Goal: Information Seeking & Learning: Find specific page/section

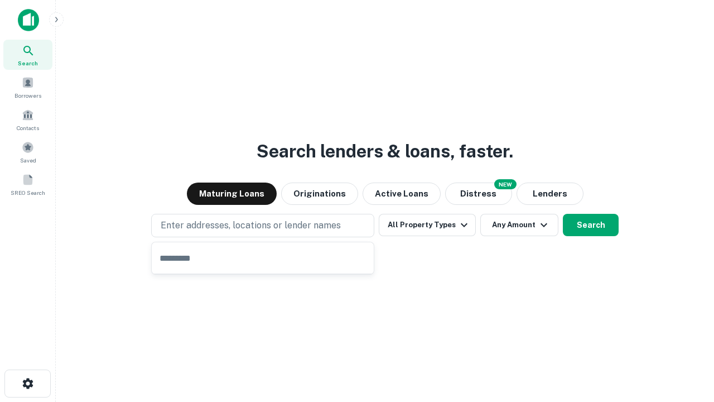
type input "**********"
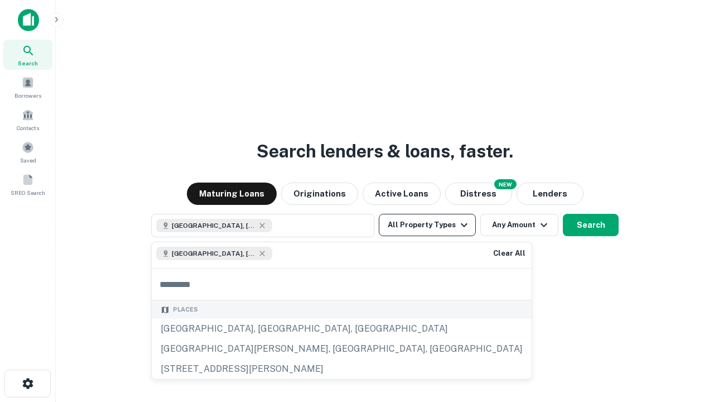
click at [428, 225] on button "All Property Types" at bounding box center [427, 225] width 97 height 22
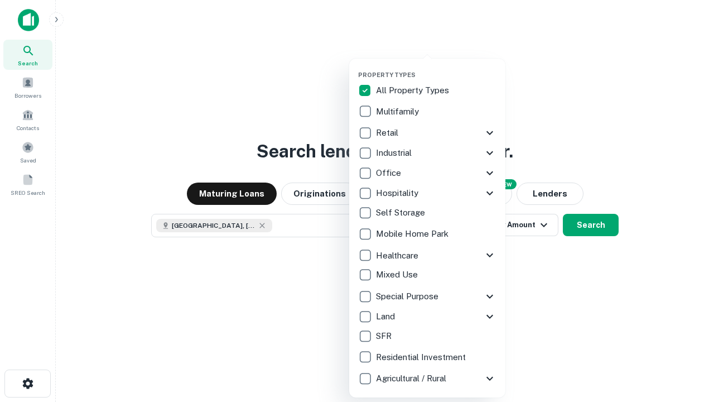
click at [436, 68] on button "button" at bounding box center [436, 68] width 156 height 1
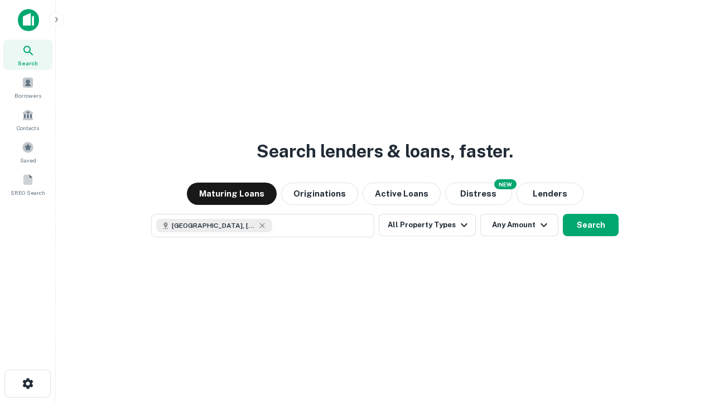
scroll to position [18, 0]
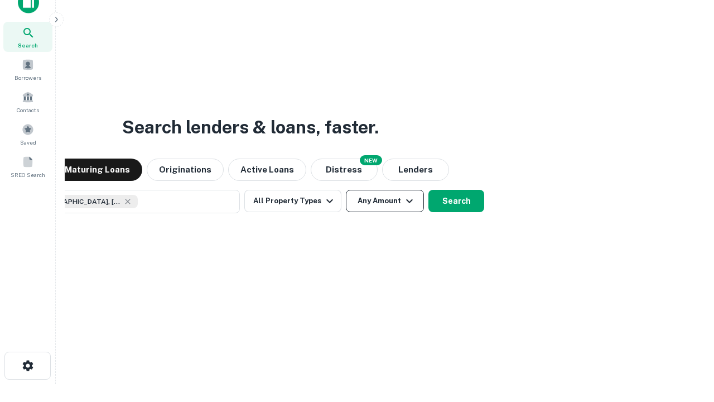
click at [346, 190] on button "Any Amount" at bounding box center [385, 201] width 78 height 22
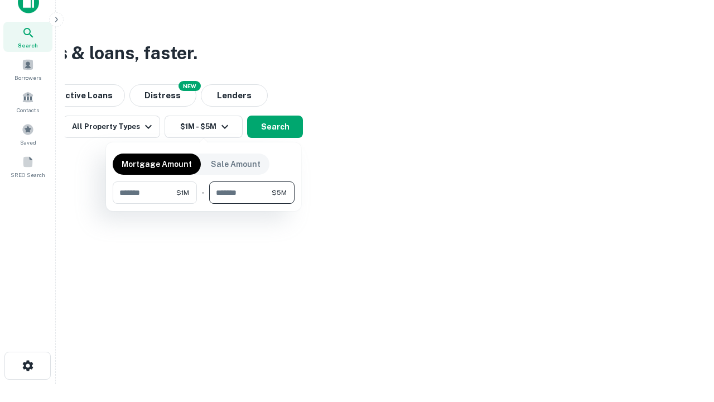
type input "*******"
click at [204, 204] on button "button" at bounding box center [204, 204] width 182 height 1
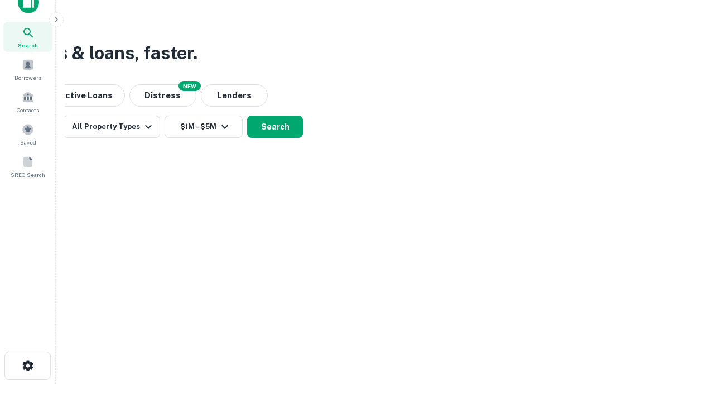
scroll to position [18, 0]
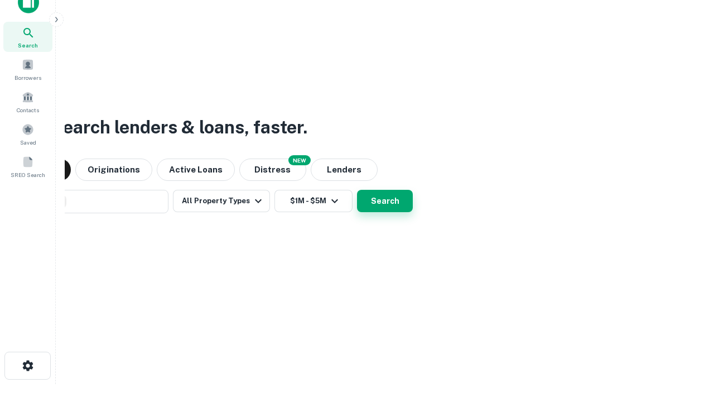
click at [357, 190] on button "Search" at bounding box center [385, 201] width 56 height 22
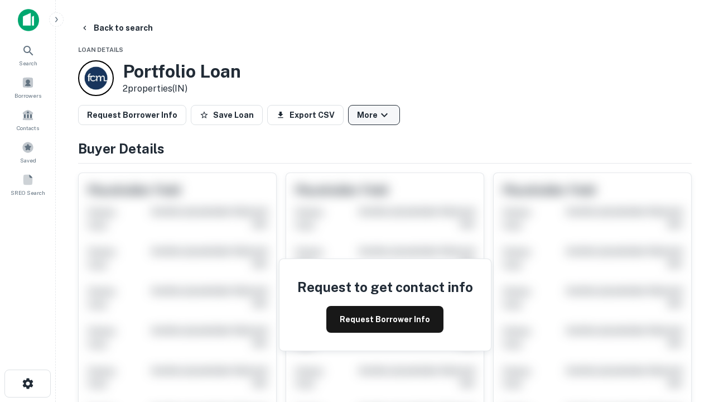
click at [374, 115] on button "More" at bounding box center [374, 115] width 52 height 20
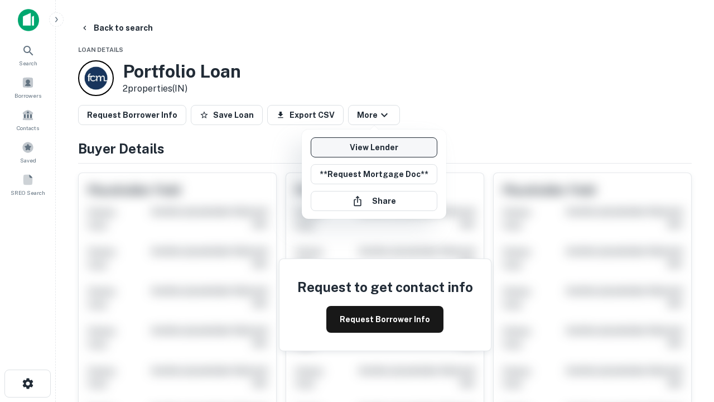
click at [374, 147] on link "View Lender" at bounding box center [374, 147] width 127 height 20
